Goal: Task Accomplishment & Management: Use online tool/utility

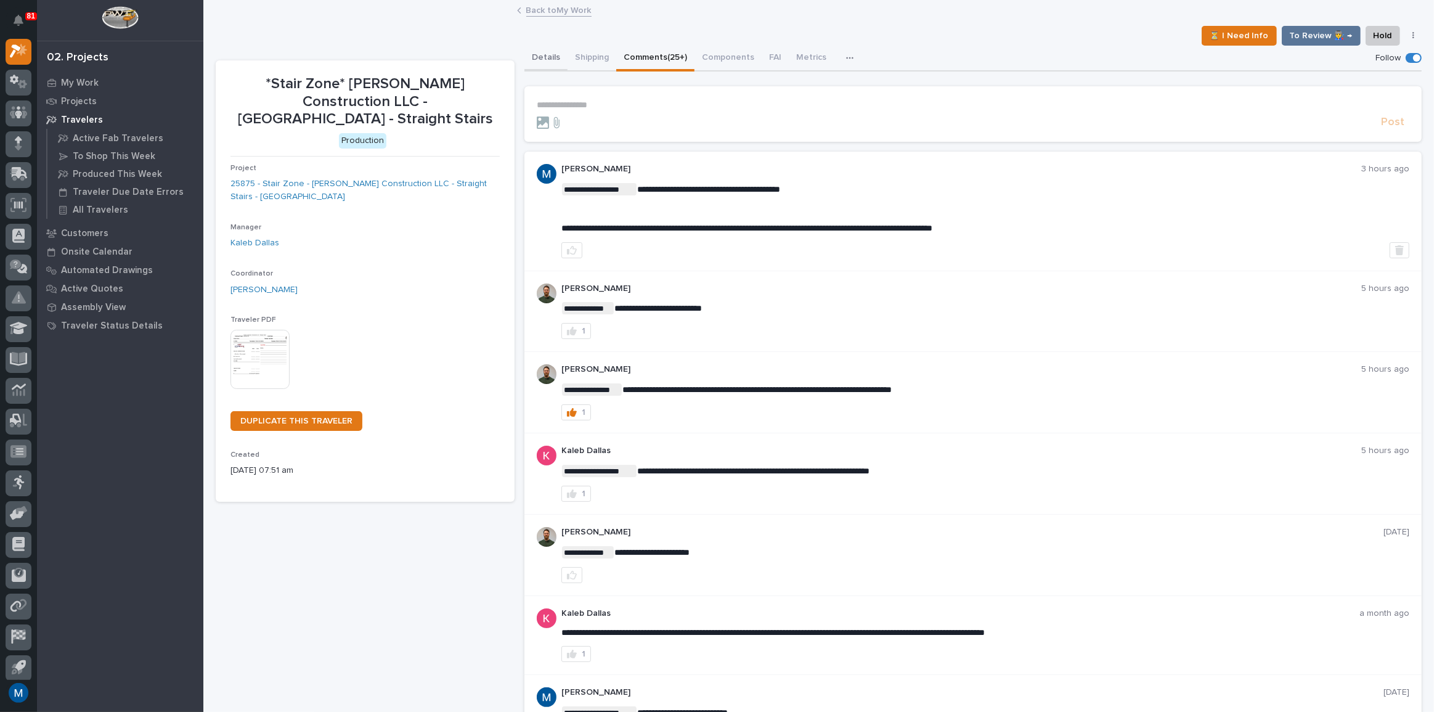
click at [542, 53] on button "Details" at bounding box center [545, 59] width 43 height 26
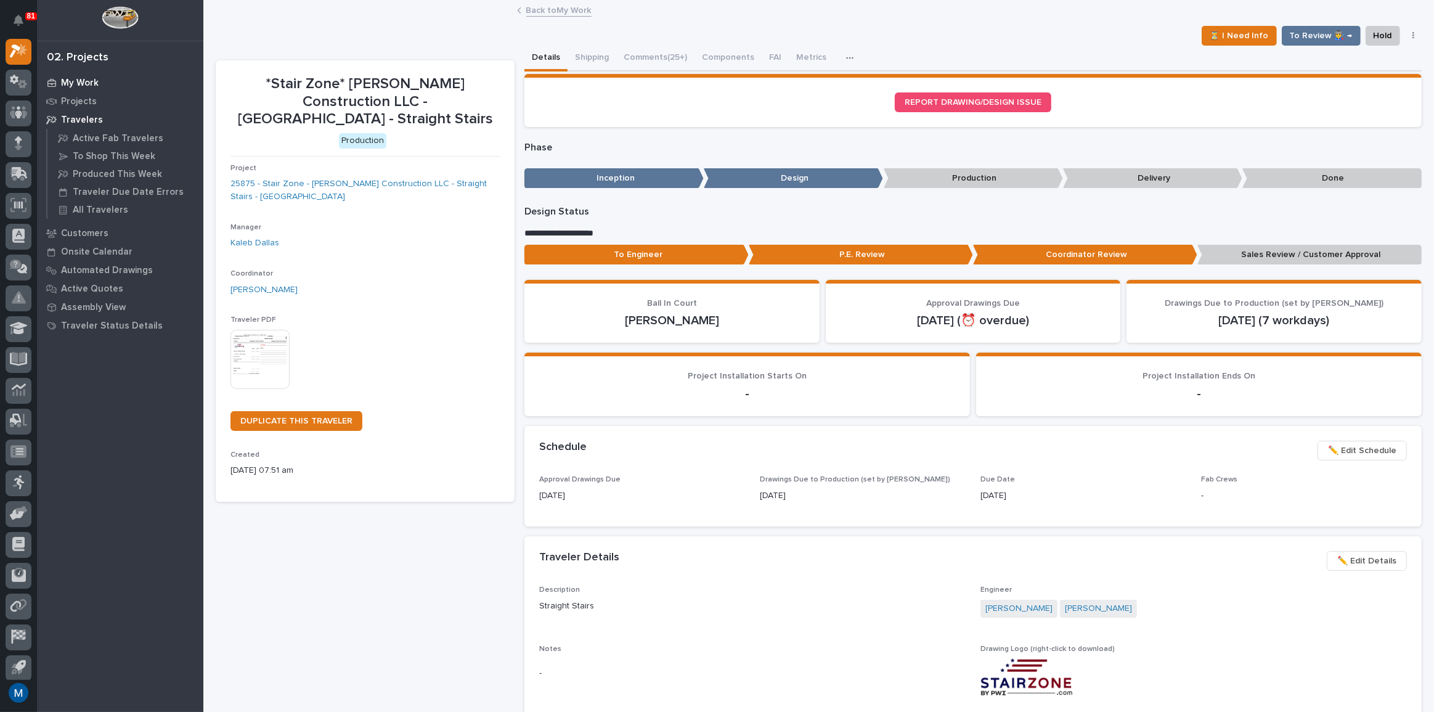
click at [81, 75] on div "My Work" at bounding box center [120, 82] width 160 height 17
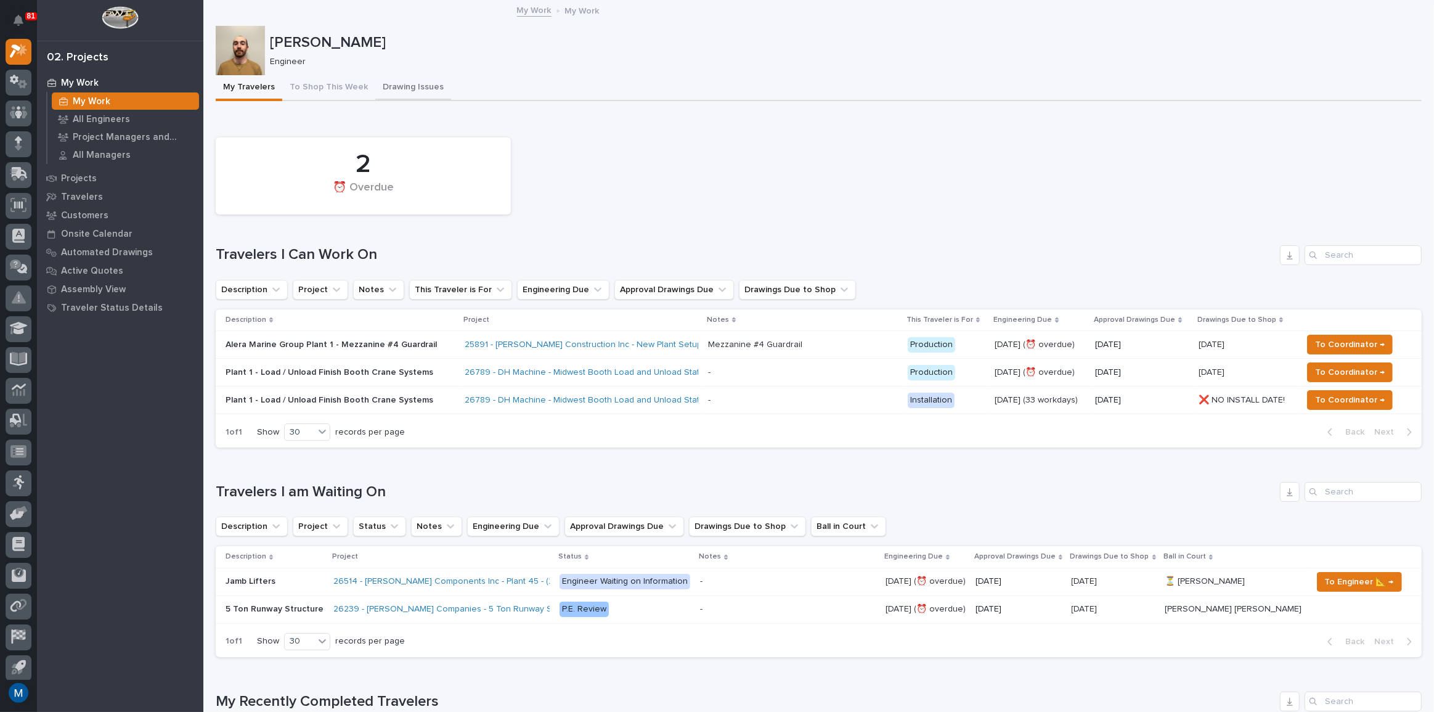
click at [415, 85] on button "Drawing Issues" at bounding box center [413, 88] width 76 height 26
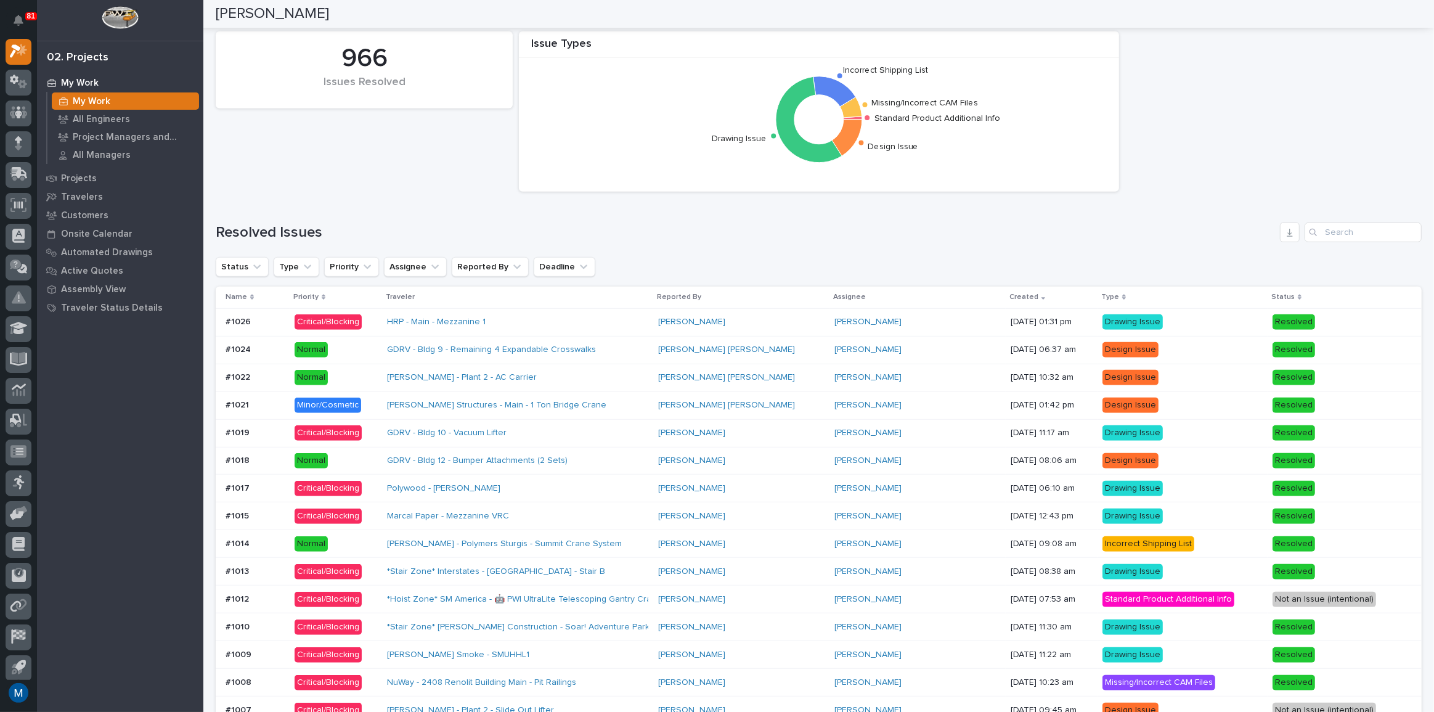
scroll to position [840, 0]
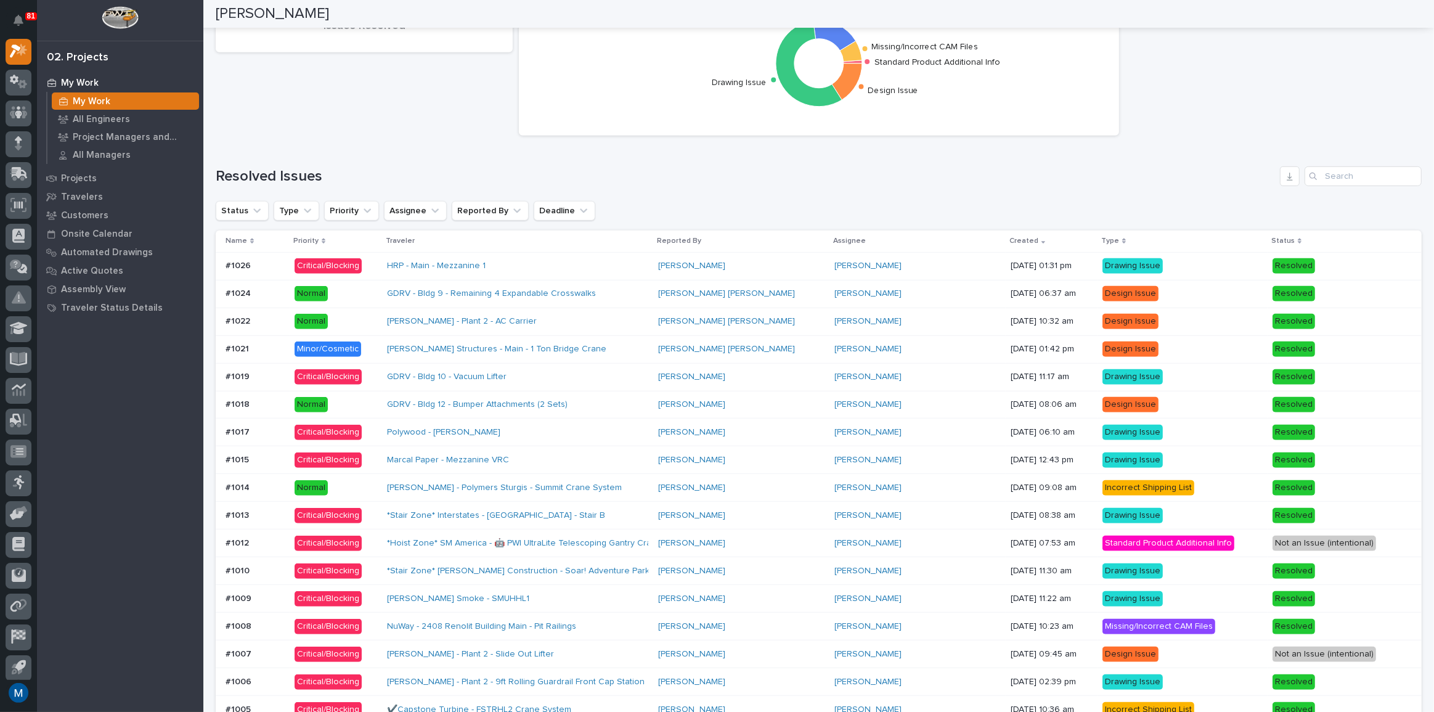
click at [648, 312] on div "[PERSON_NAME] - Plant 2 - AC Carrier" at bounding box center [517, 321] width 261 height 20
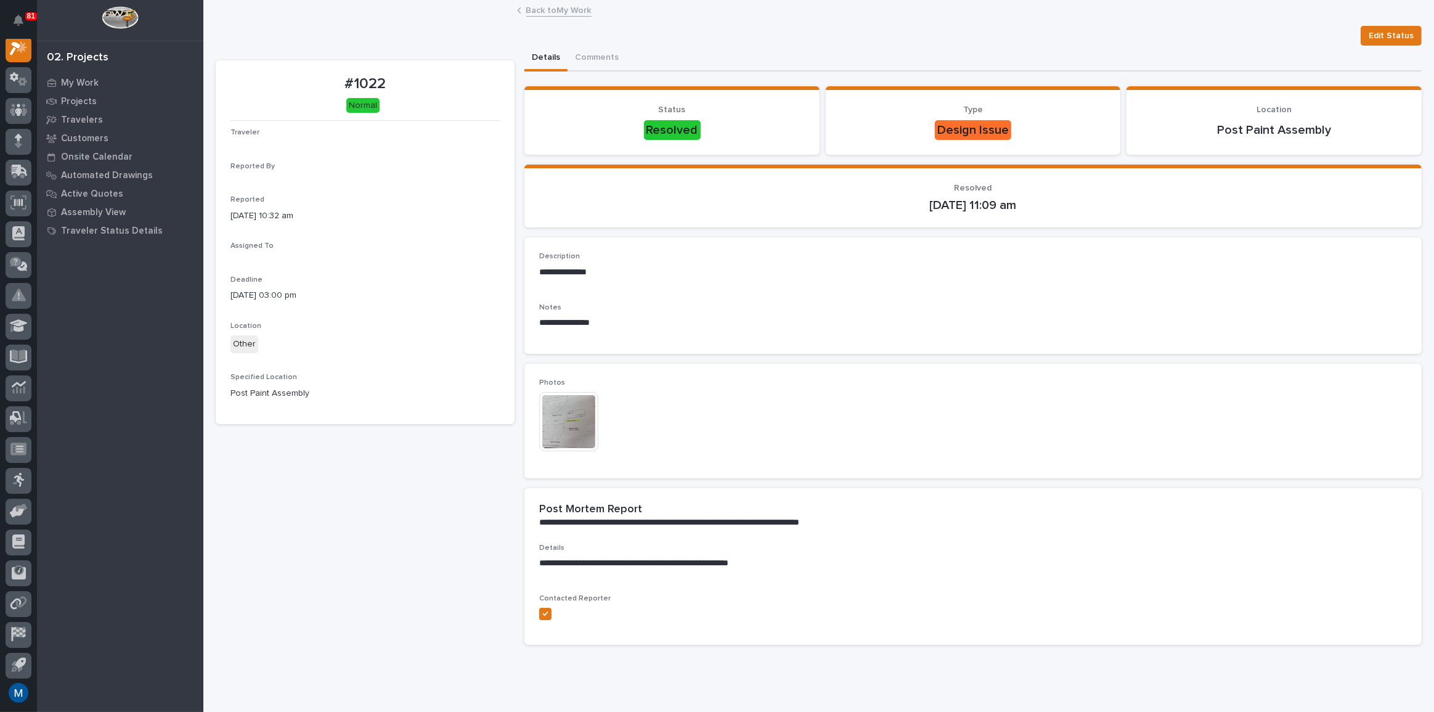
scroll to position [31, 0]
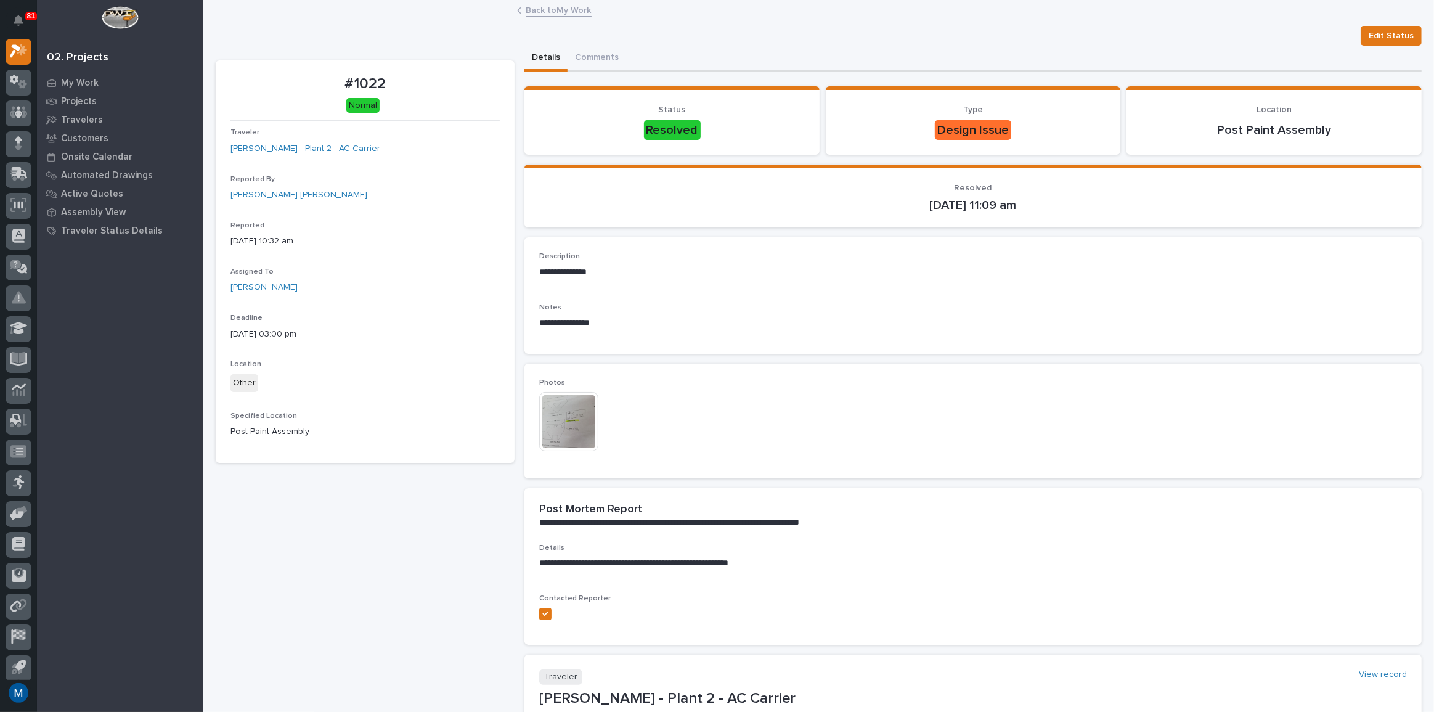
click at [555, 423] on img at bounding box center [568, 421] width 59 height 59
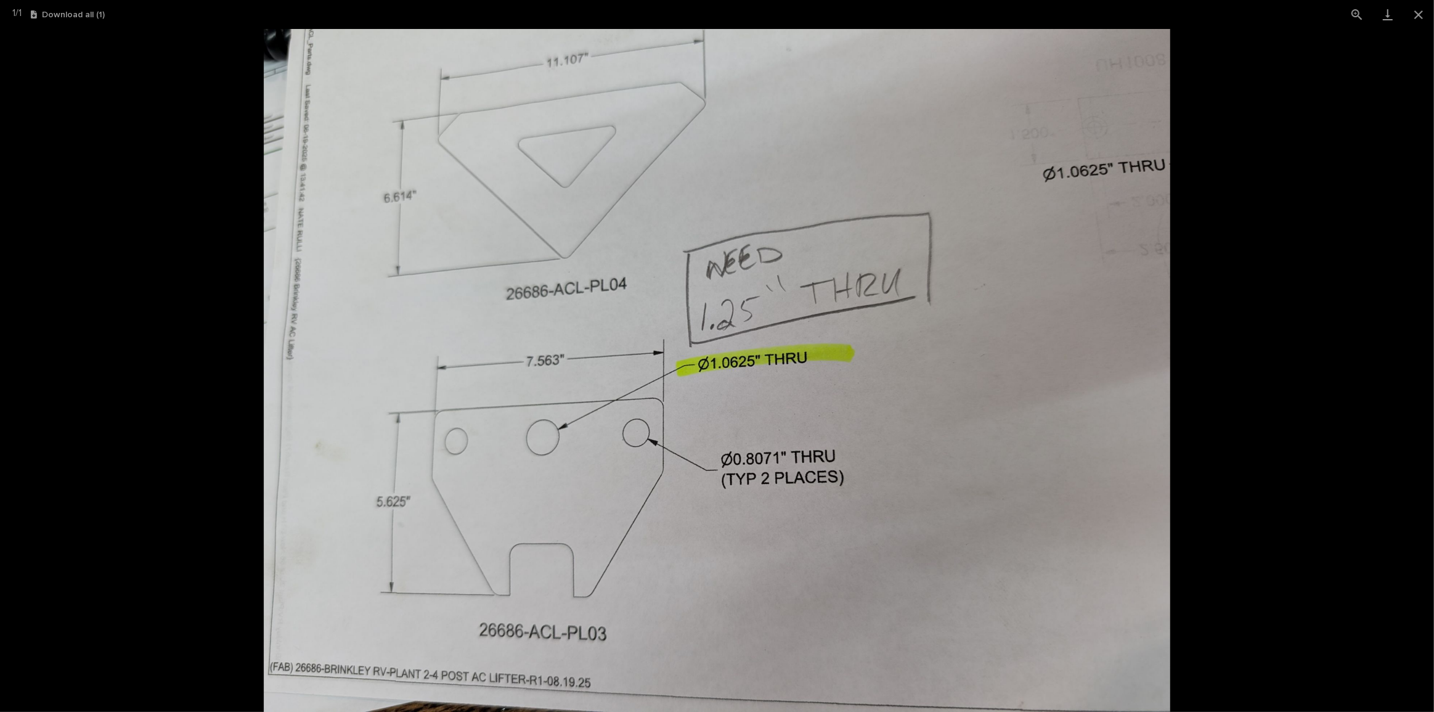
click at [1336, 359] on picture at bounding box center [717, 370] width 1434 height 683
click at [1300, 229] on picture at bounding box center [717, 370] width 1434 height 683
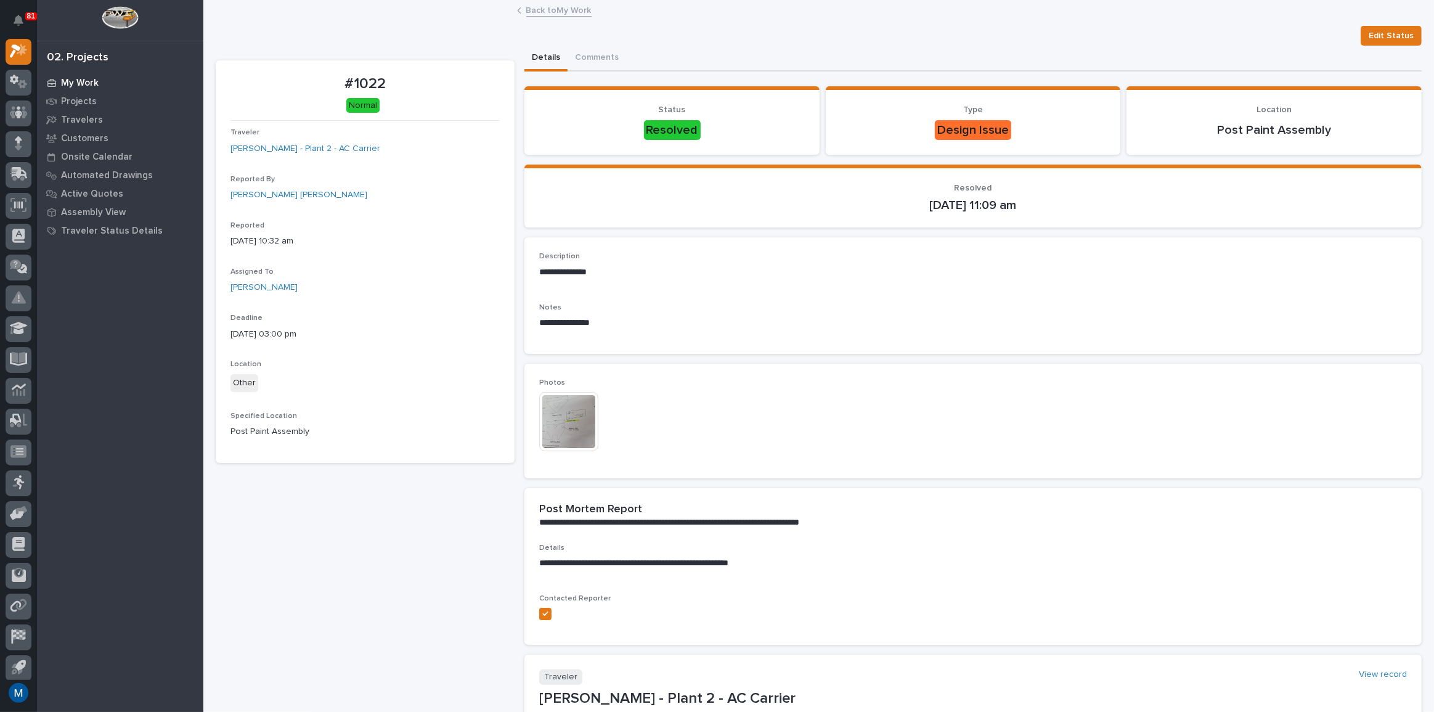
click at [70, 75] on div "My Work" at bounding box center [120, 82] width 160 height 17
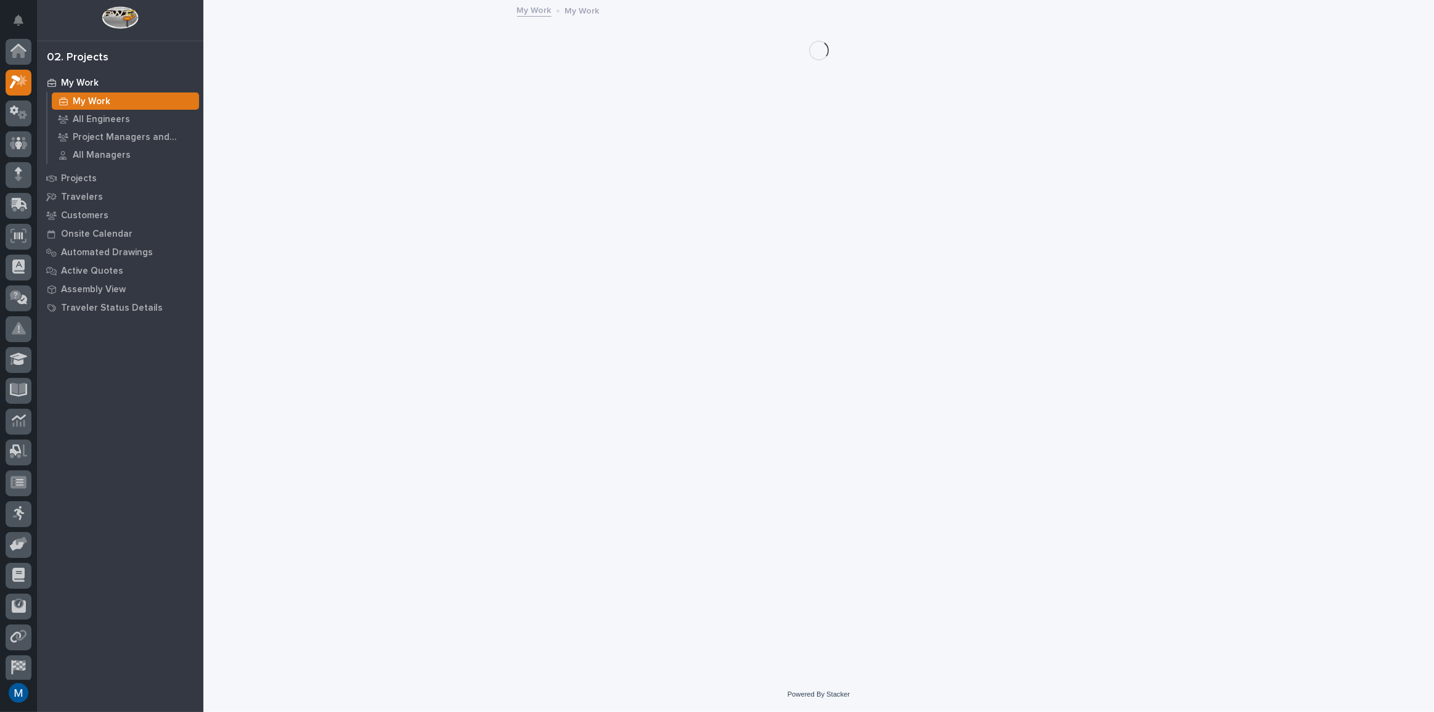
scroll to position [31, 0]
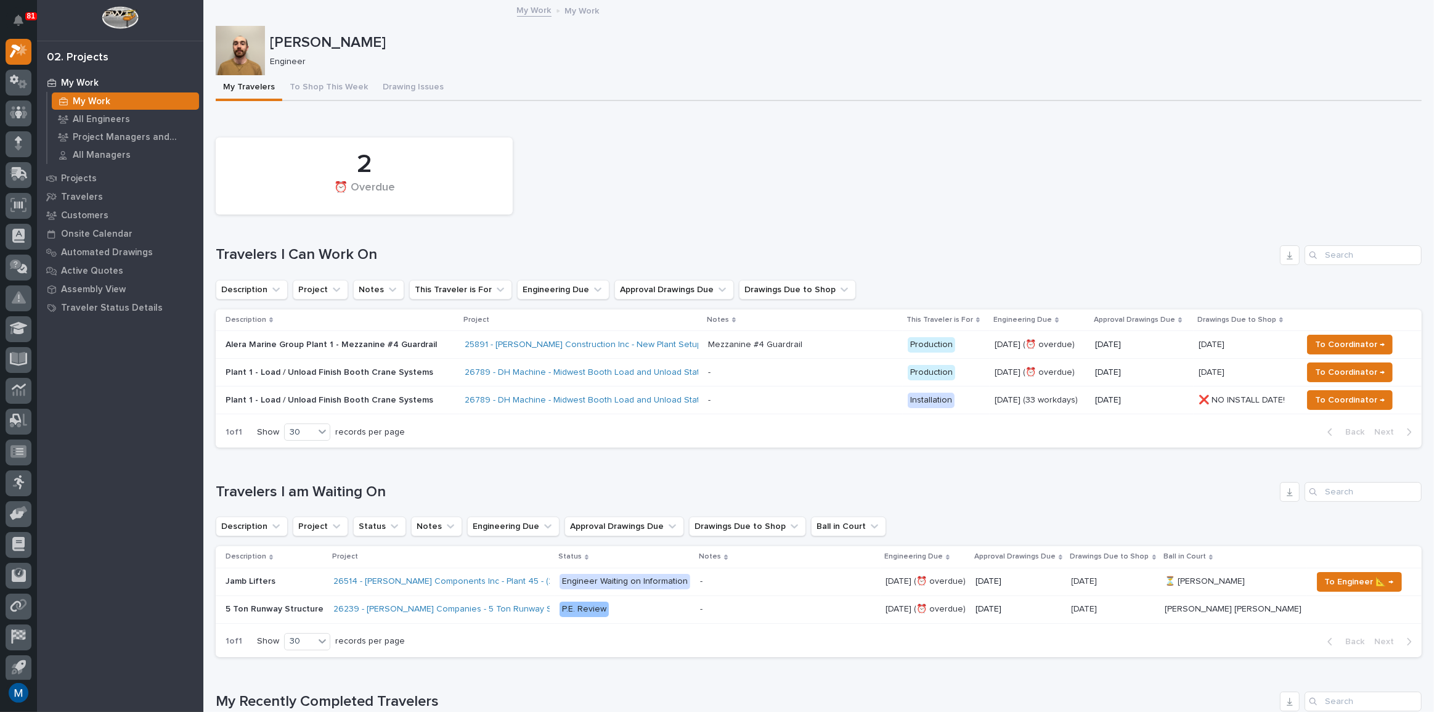
click at [393, 92] on button "Drawing Issues" at bounding box center [413, 88] width 76 height 26
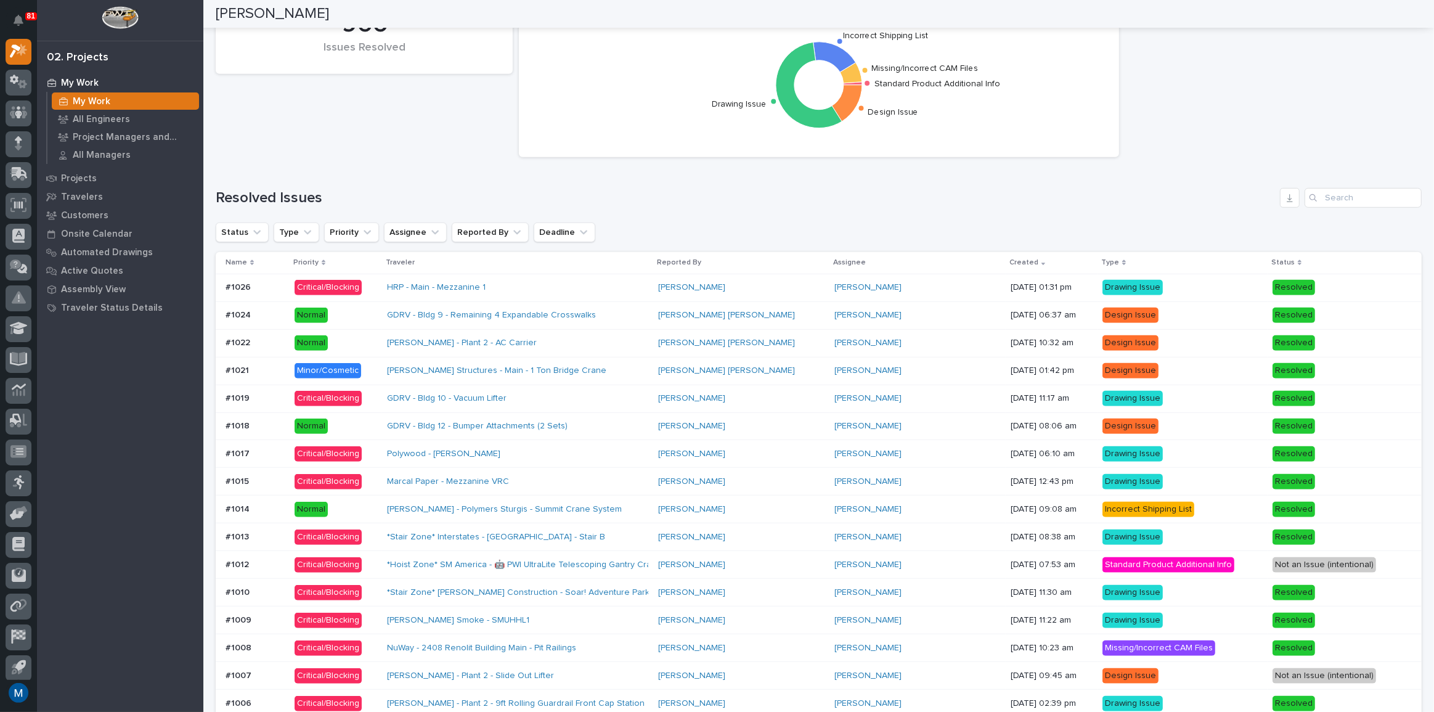
scroll to position [840, 0]
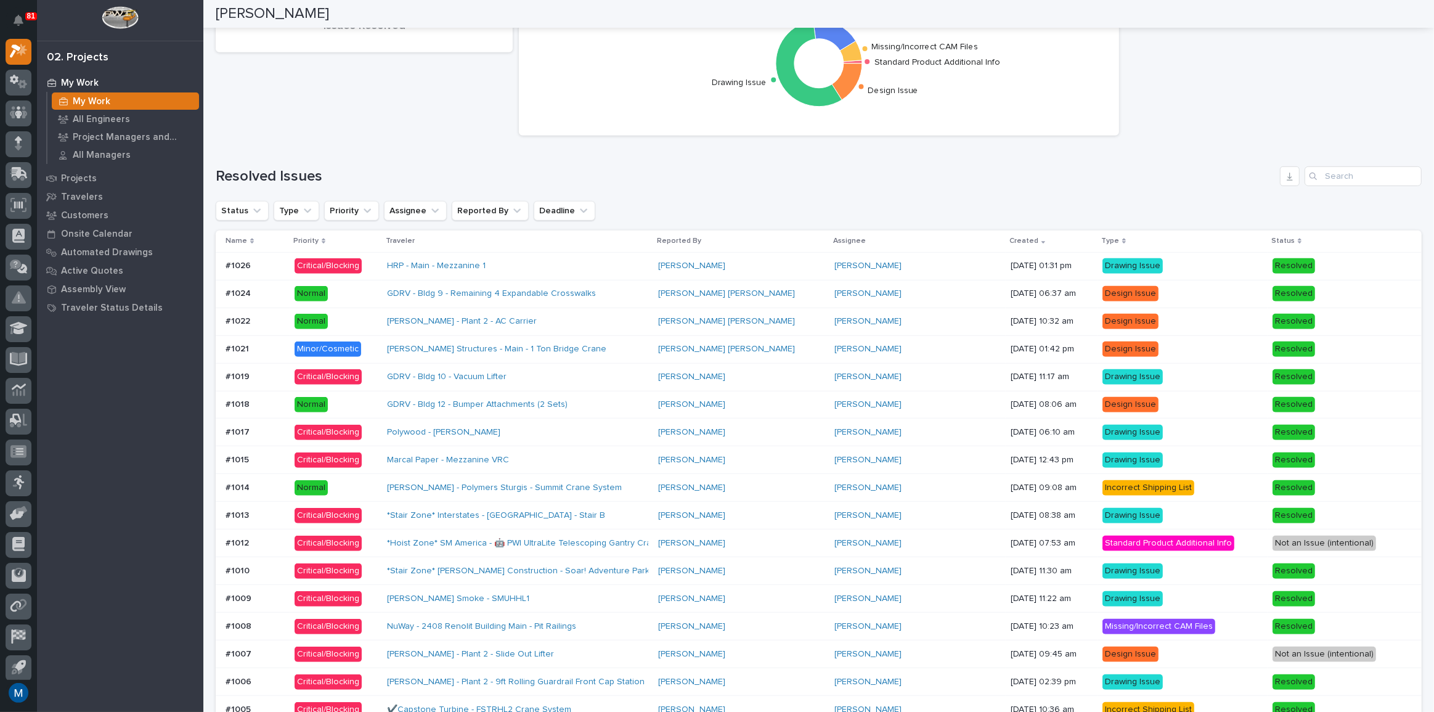
click at [805, 294] on div "[PERSON_NAME] [PERSON_NAME]" at bounding box center [741, 293] width 166 height 10
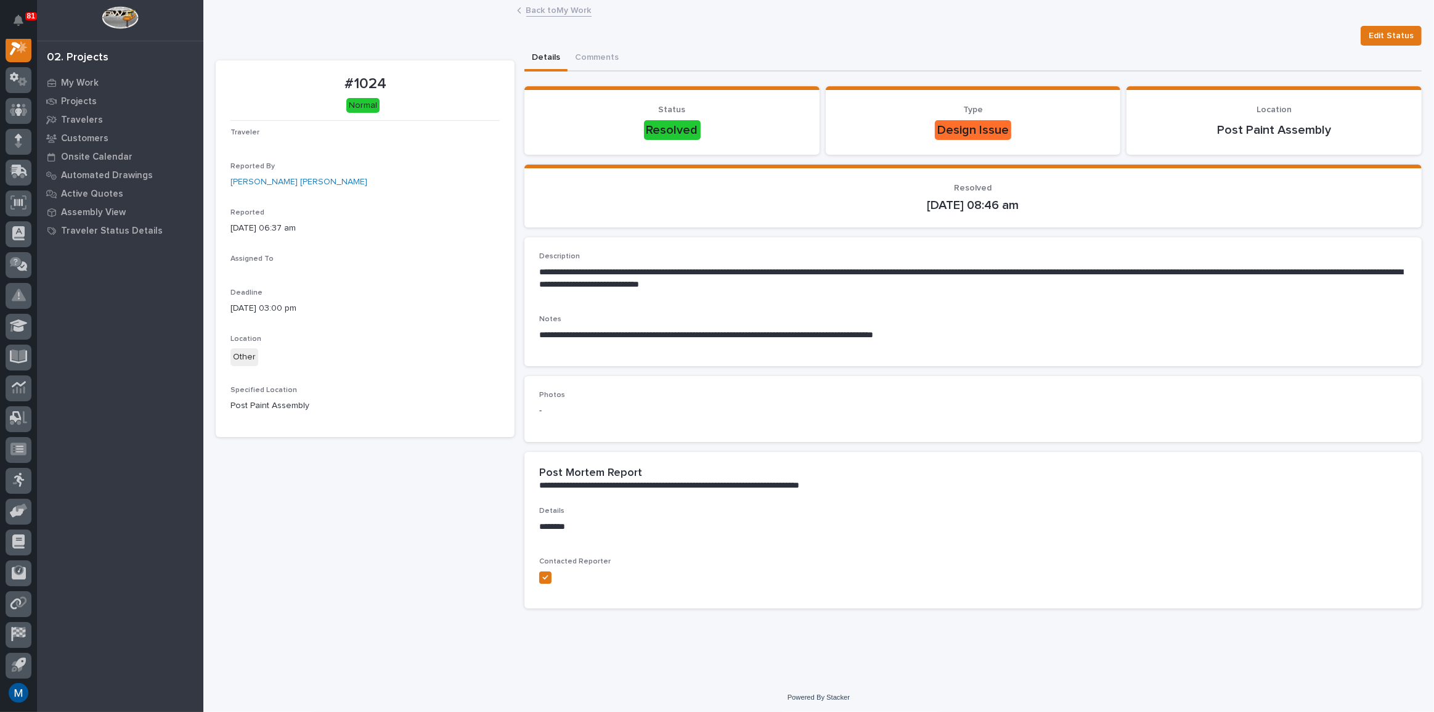
scroll to position [31, 0]
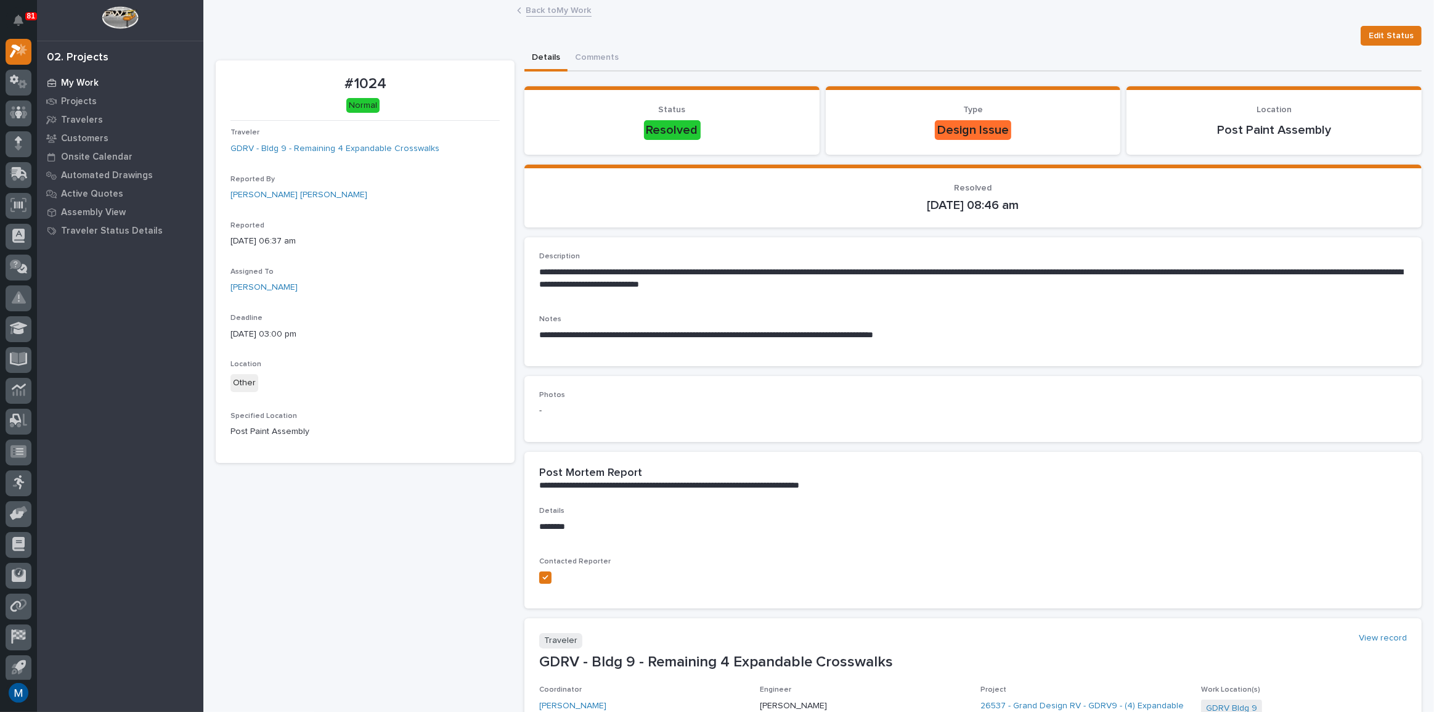
click at [75, 79] on p "My Work" at bounding box center [80, 83] width 38 height 11
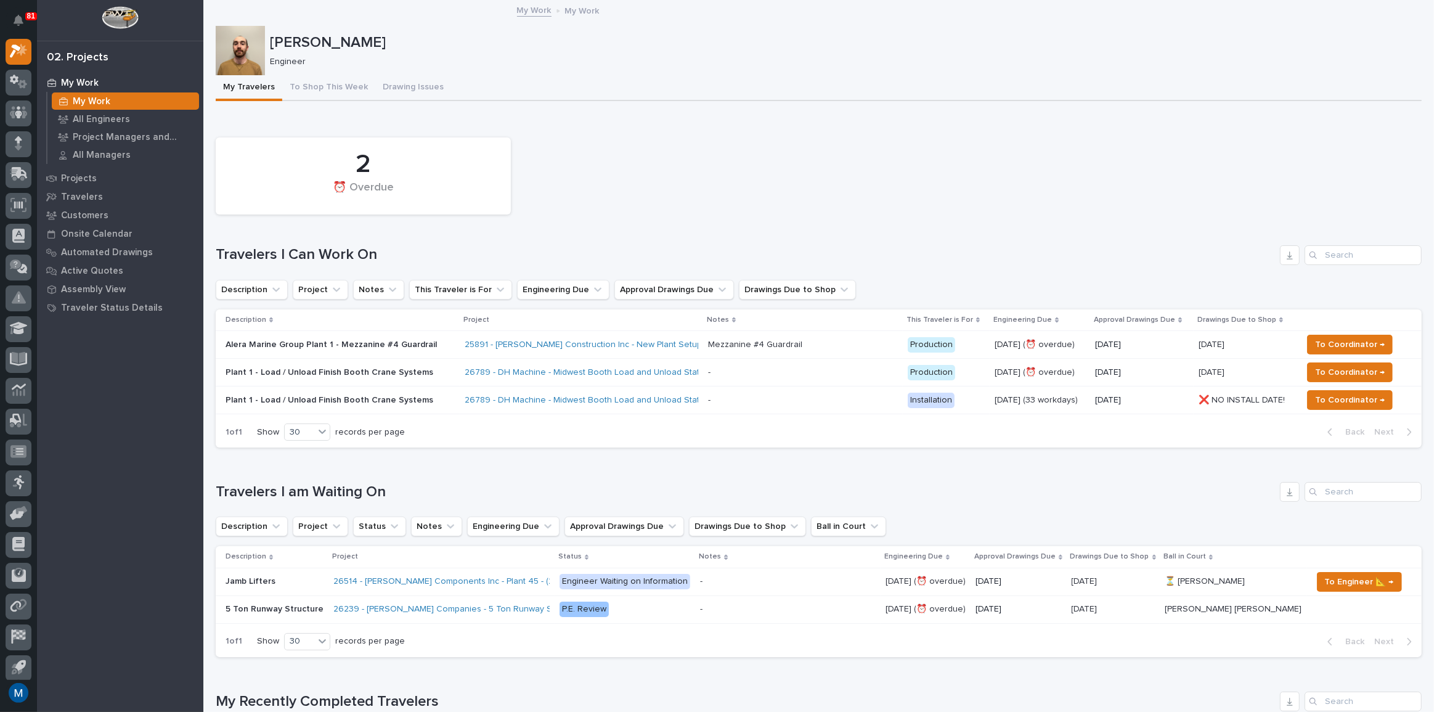
scroll to position [55, 0]
